Goal: Information Seeking & Learning: Find specific fact

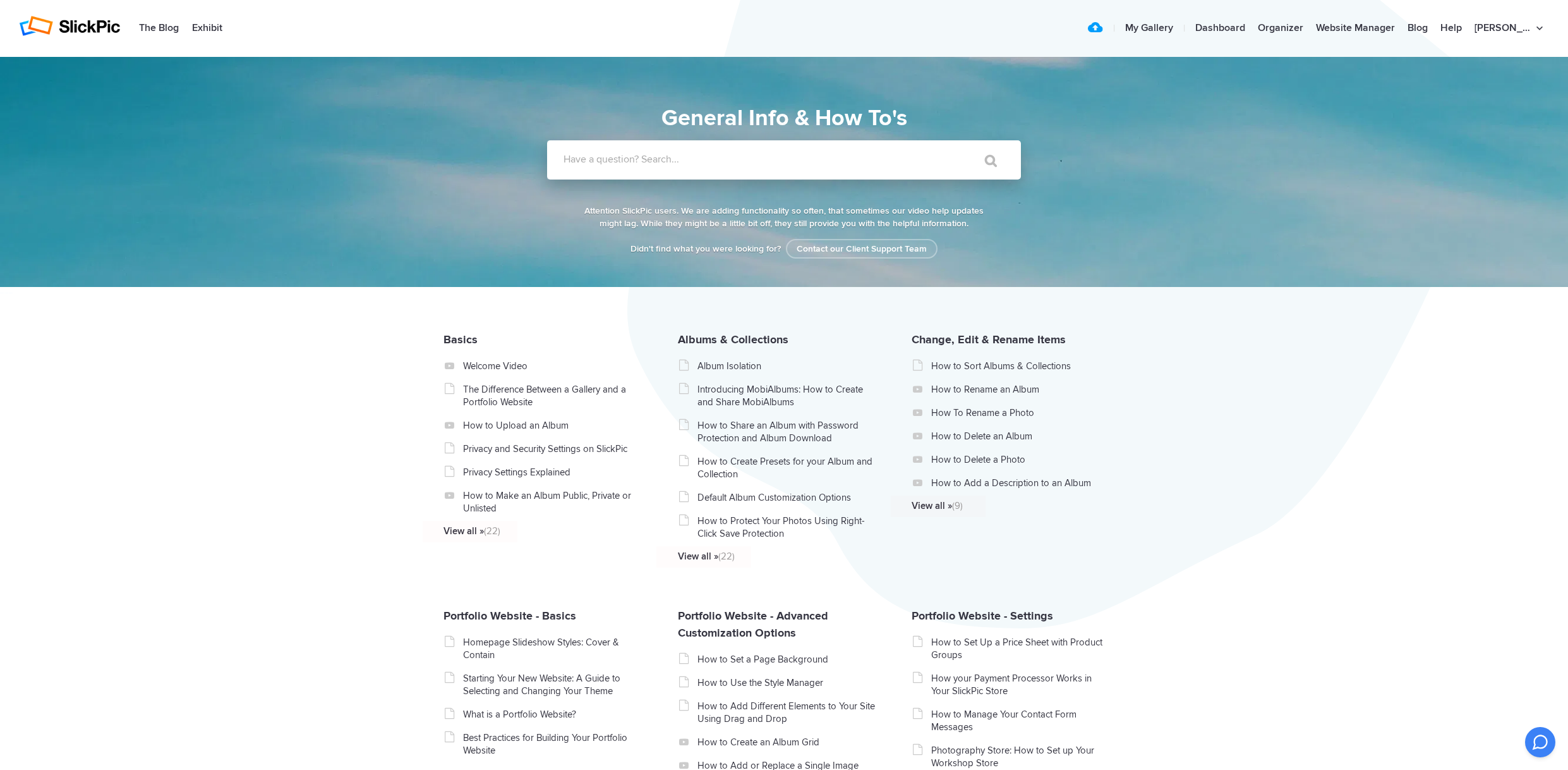
drag, startPoint x: 770, startPoint y: 154, endPoint x: 824, endPoint y: 160, distance: 54.3
click at [770, 154] on label "Have a question? Search..." at bounding box center [801, 159] width 474 height 13
click at [770, 154] on input "Have a question? Search..." at bounding box center [758, 160] width 422 height 39
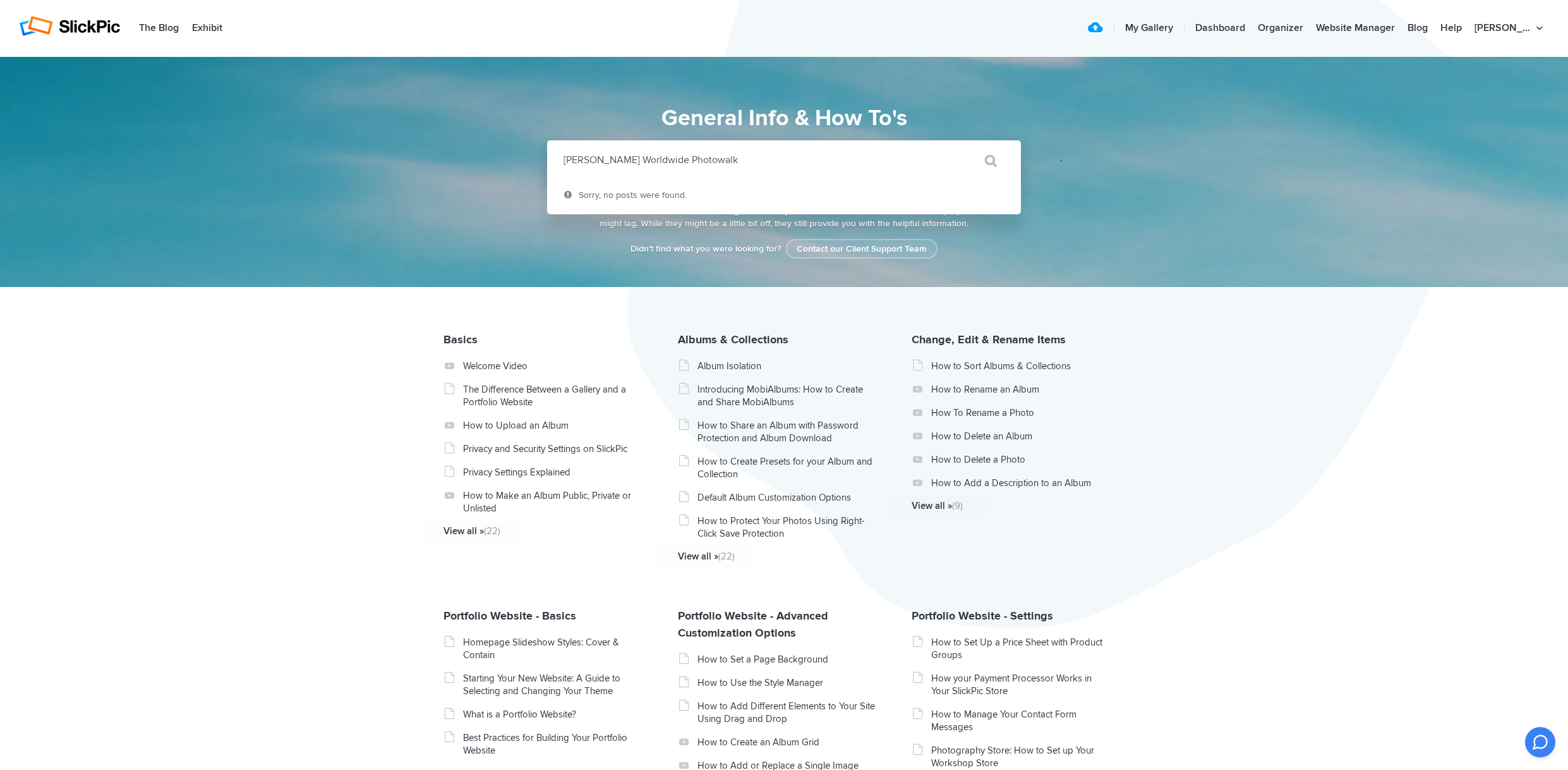
type input "[PERSON_NAME] Worldwide Photowalk"
click at [959, 145] on input "" at bounding box center [986, 161] width 53 height 31
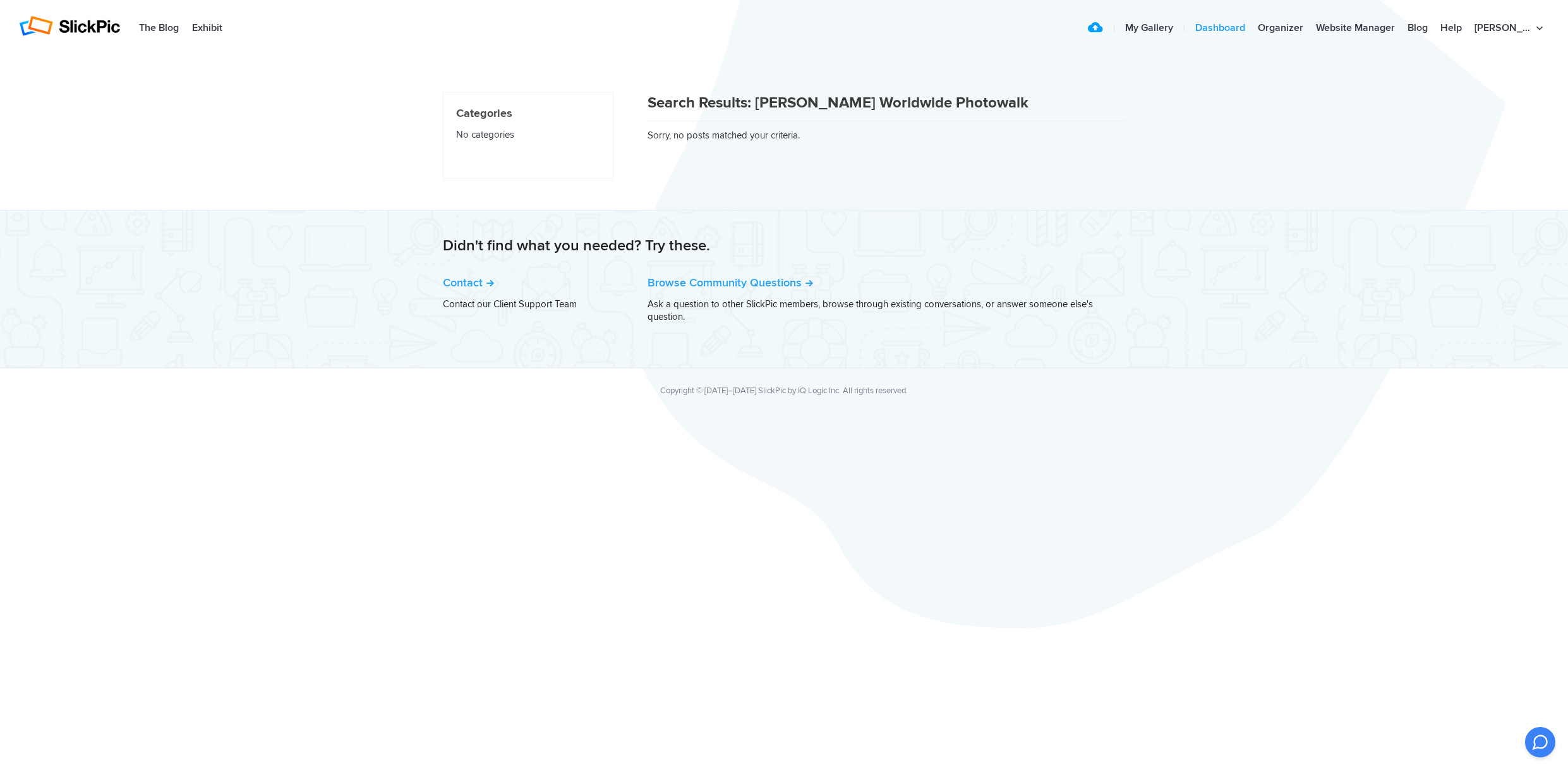
click at [1234, 25] on link "Dashboard" at bounding box center [1220, 28] width 62 height 25
